Goal: Information Seeking & Learning: Learn about a topic

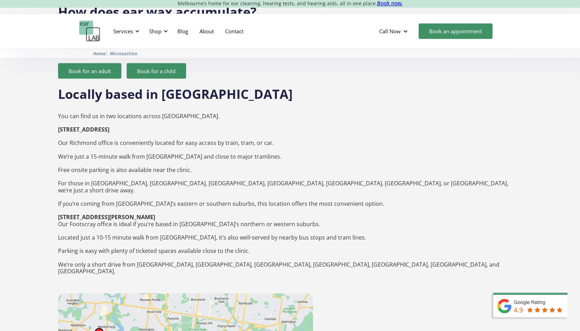
scroll to position [986, 0]
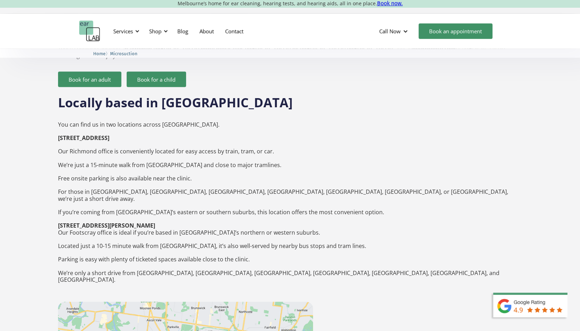
click at [89, 134] on strong "[STREET_ADDRESS] ‍" at bounding box center [83, 138] width 51 height 8
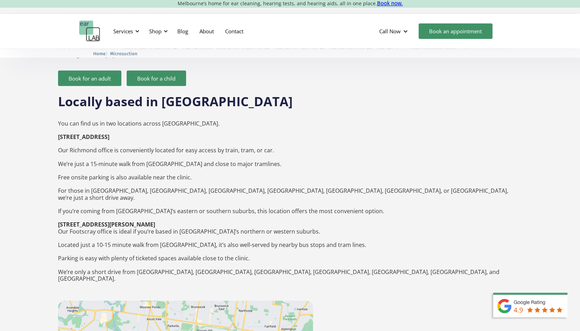
scroll to position [988, 0]
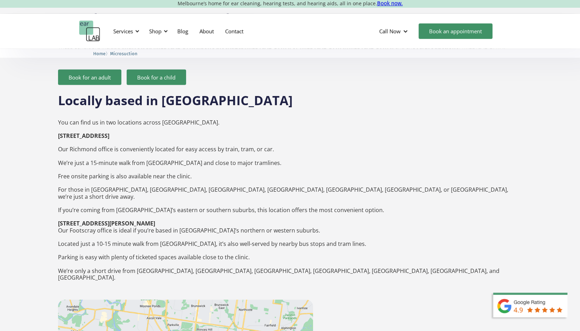
click at [109, 132] on strong "[STREET_ADDRESS] ‍" at bounding box center [83, 136] width 51 height 8
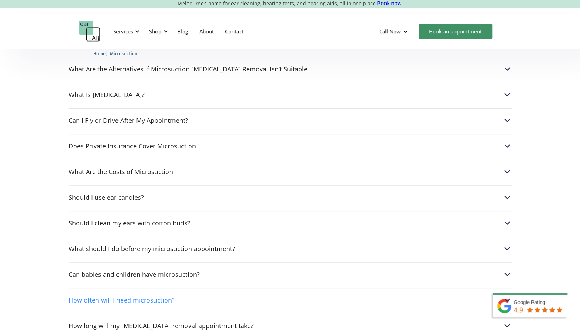
scroll to position [1827, 0]
click at [123, 109] on div "Can I Fly or Drive After My Appointment? Yes, microsuction does not touch the i…" at bounding box center [290, 119] width 443 height 20
click at [120, 117] on div "Can I Fly or Drive After My Appointment?" at bounding box center [129, 120] width 120 height 7
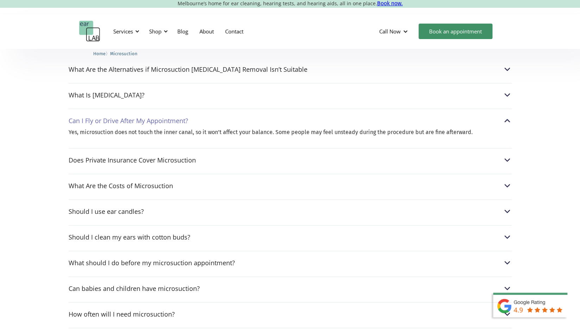
click at [120, 117] on div "Can I Fly or Drive After My Appointment?" at bounding box center [129, 120] width 120 height 7
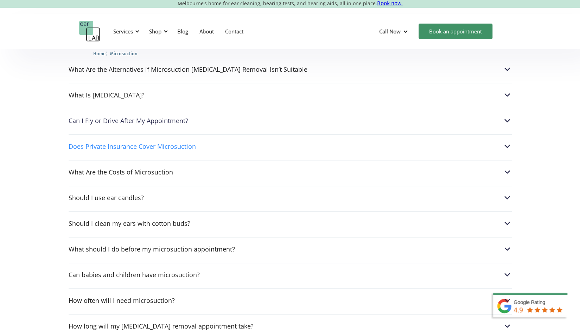
click at [99, 143] on div "Does Private Insurance Cover Microsuction" at bounding box center [132, 146] width 127 height 7
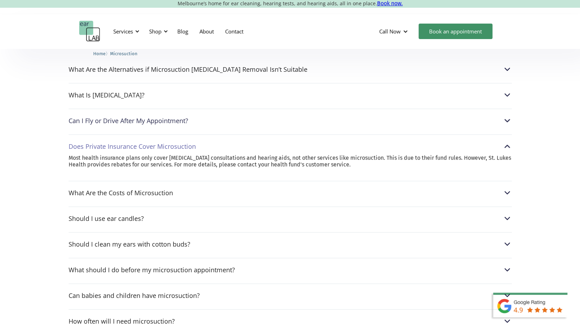
click at [99, 143] on div "Does Private Insurance Cover Microsuction" at bounding box center [132, 146] width 127 height 7
